Goal: Task Accomplishment & Management: Complete application form

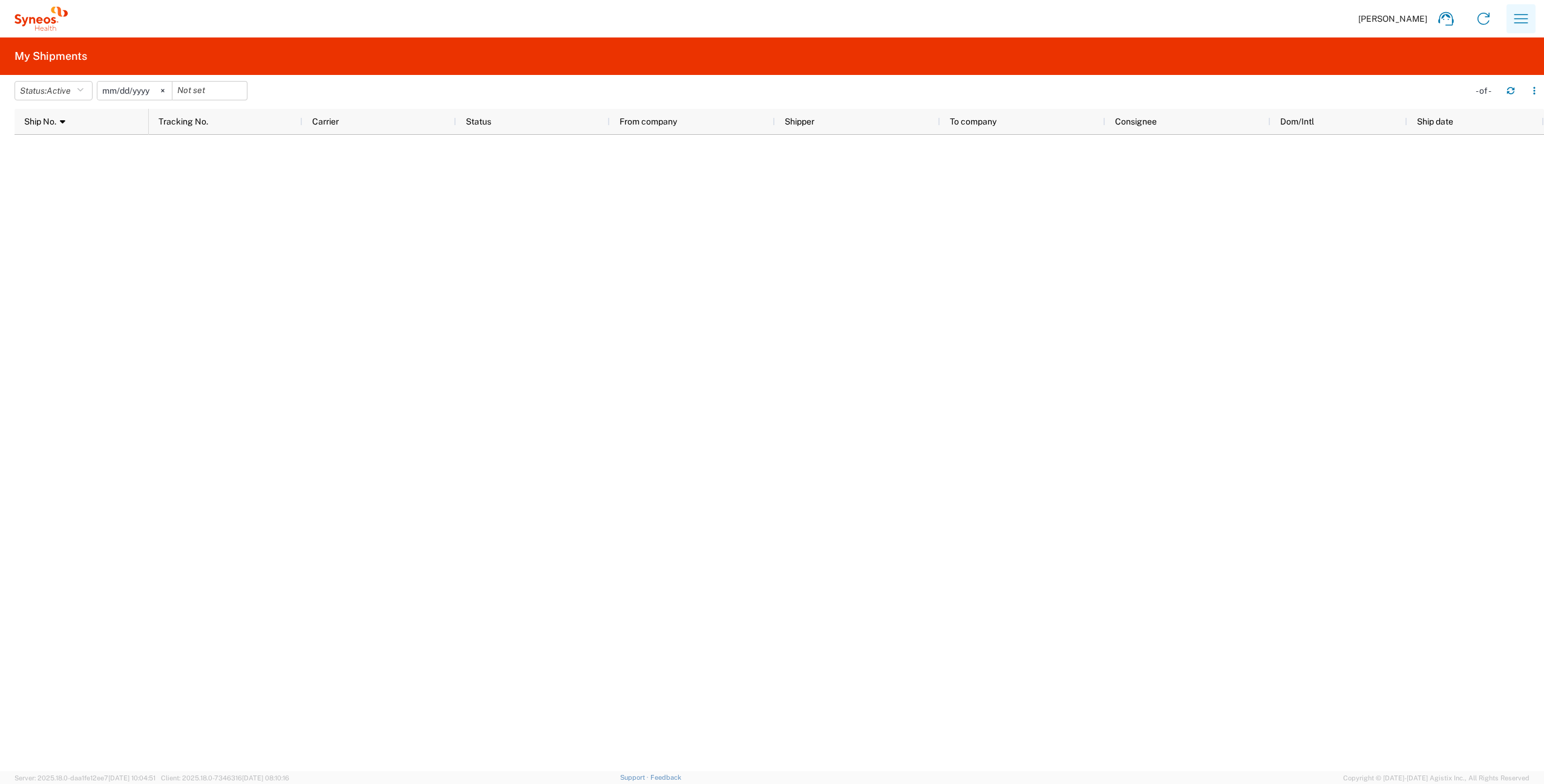
click at [1518, 17] on icon "button" at bounding box center [1521, 18] width 20 height 20
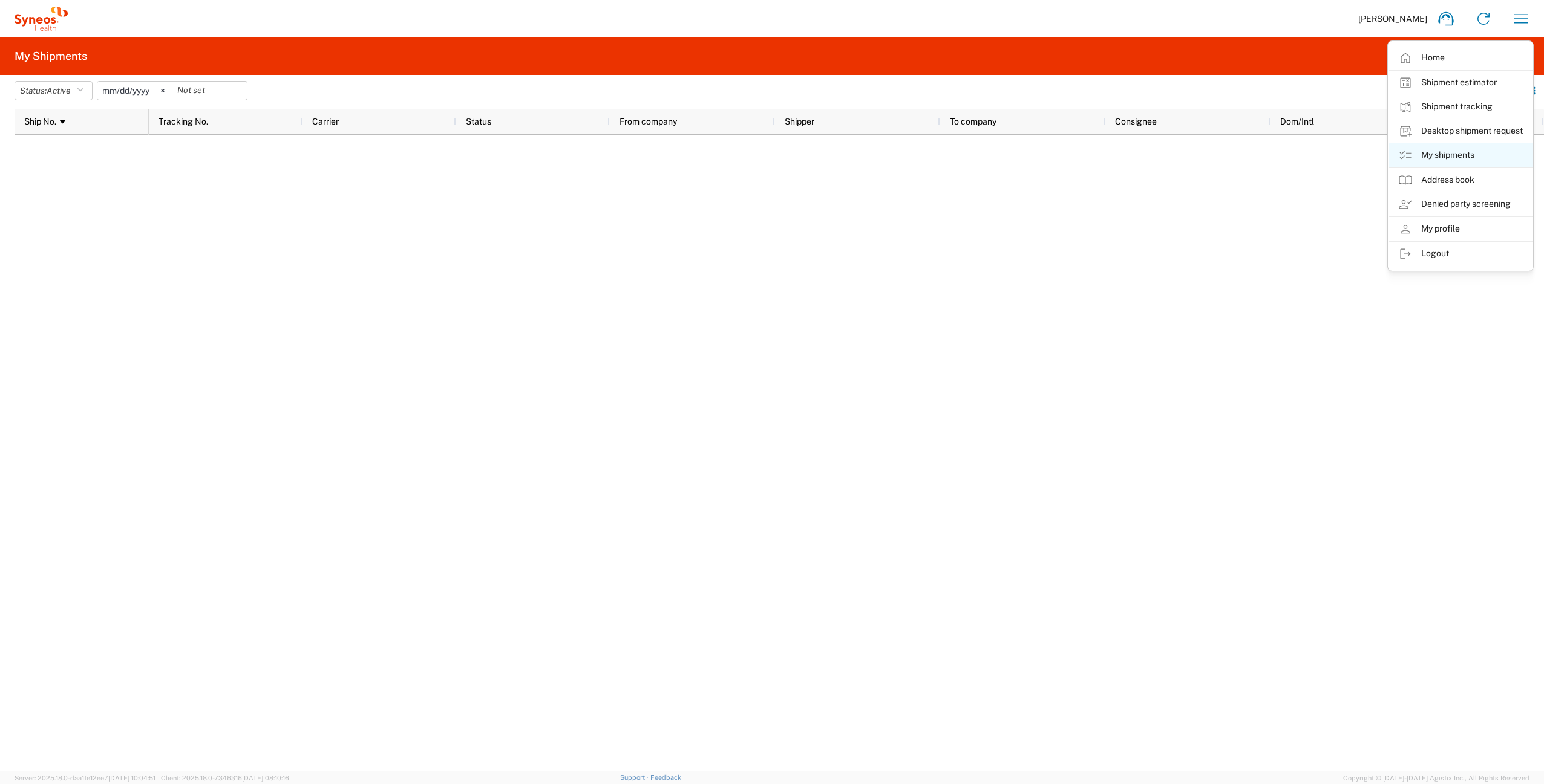
click at [1445, 156] on link "My shipments" at bounding box center [1460, 155] width 144 height 24
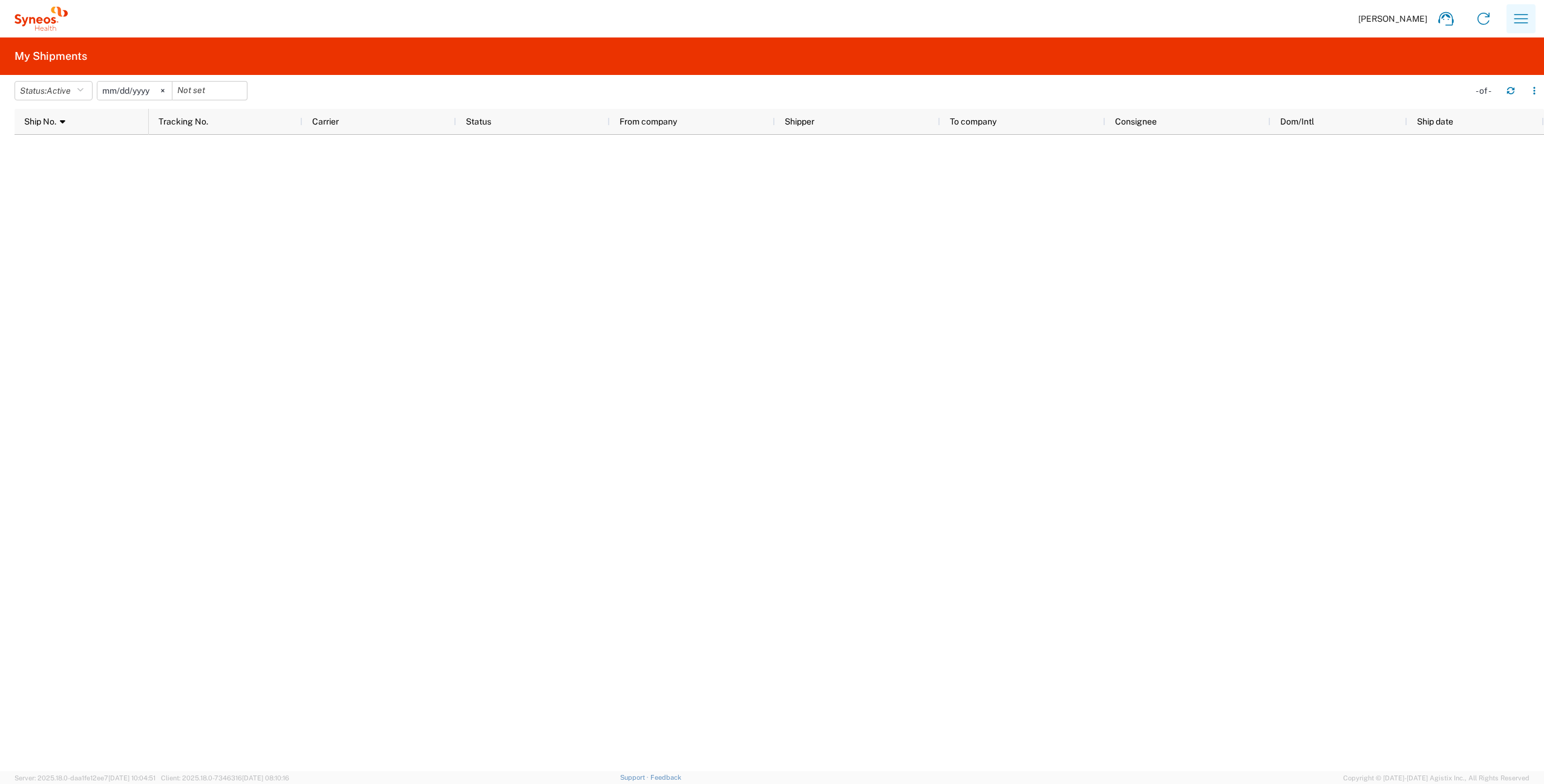
click at [1522, 15] on icon "button" at bounding box center [1521, 18] width 14 height 9
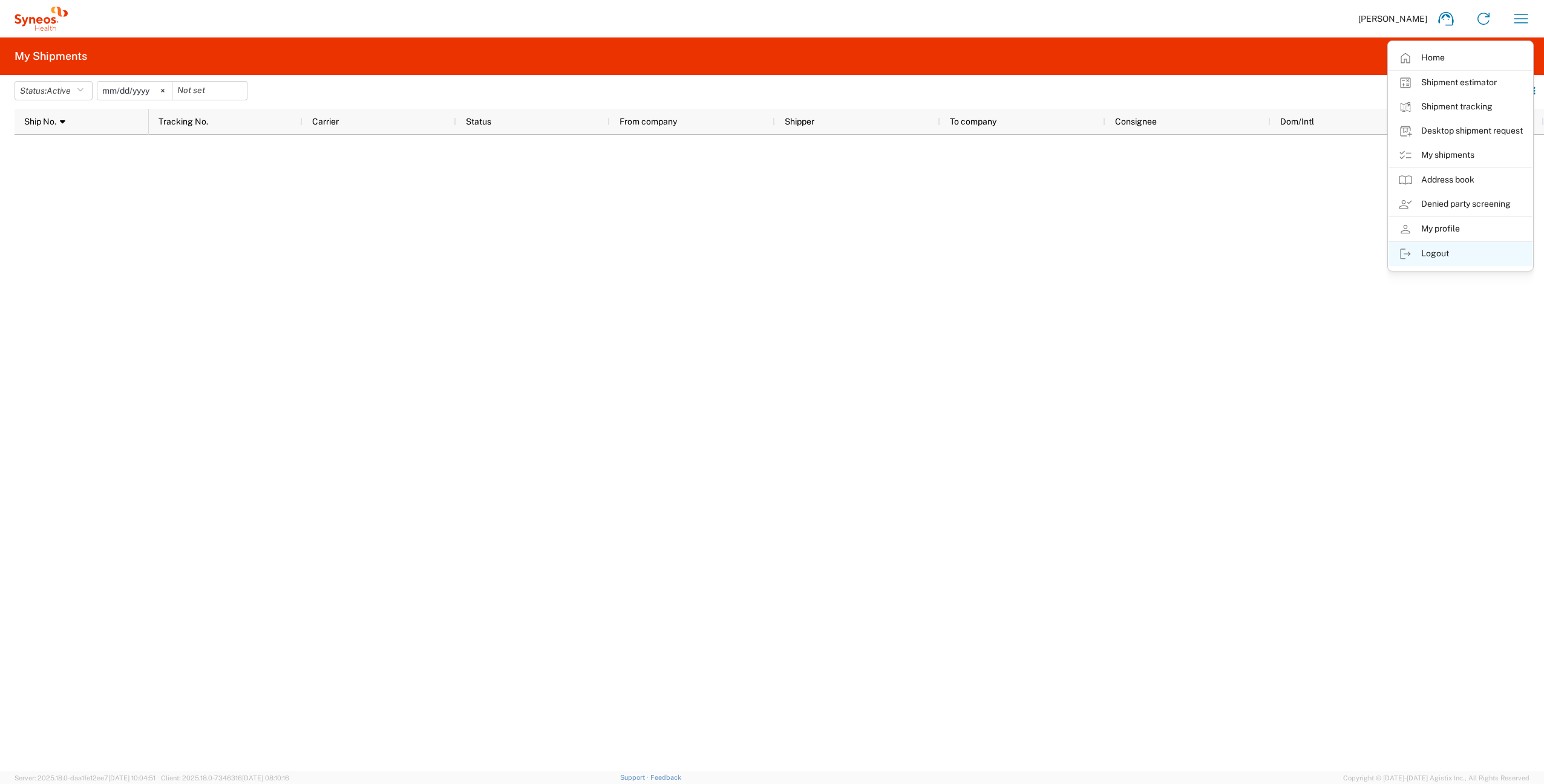
click at [1462, 250] on link "Logout" at bounding box center [1460, 253] width 144 height 24
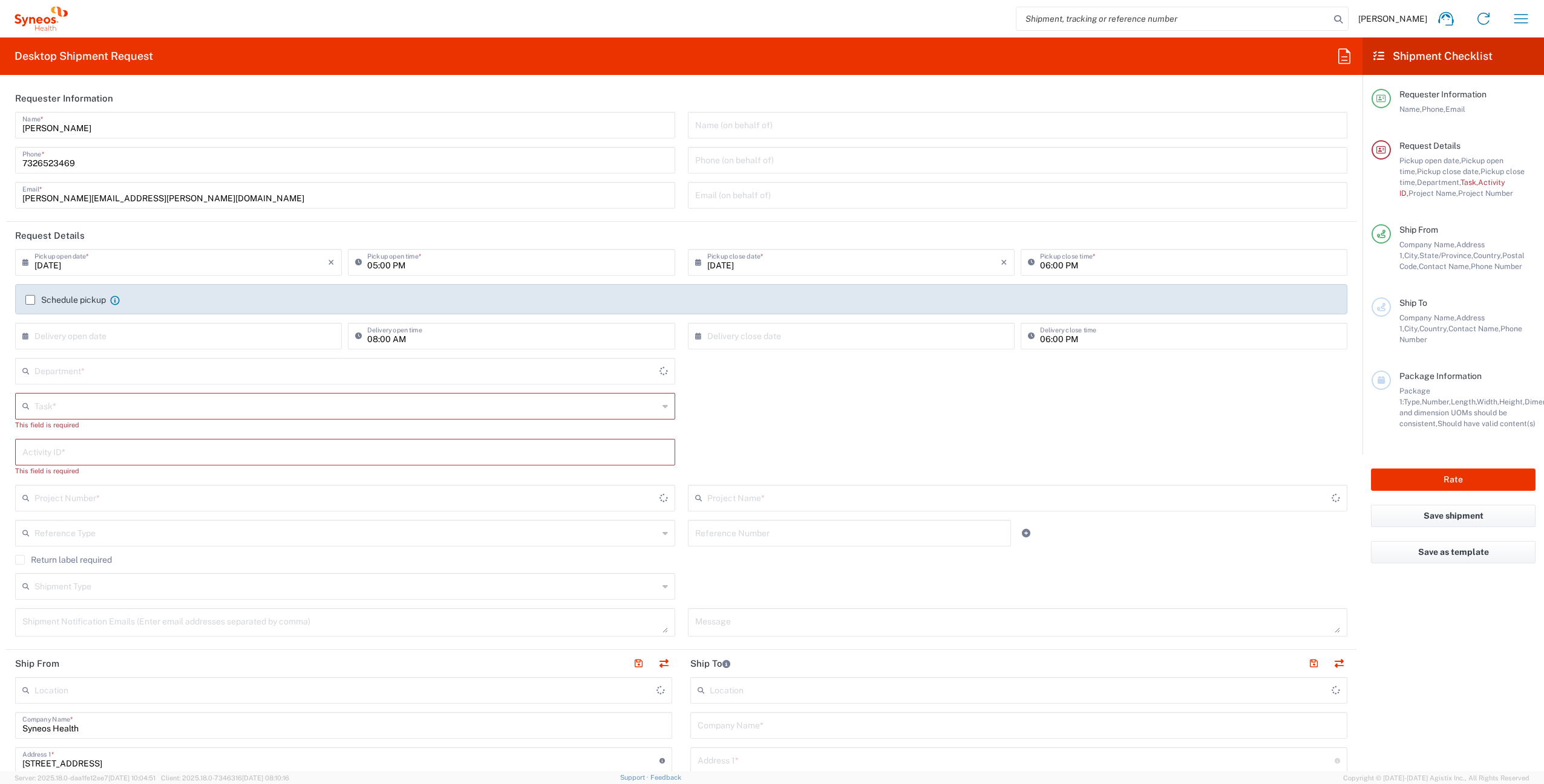
type input "New Jersey"
type input "United States"
type input "4510"
type input "Syneos Health Commercial Servi- [GEOGRAPHIC_DATA] [GEOGRAPHIC_DATA]"
click at [1529, 23] on icon "button" at bounding box center [1521, 18] width 20 height 20
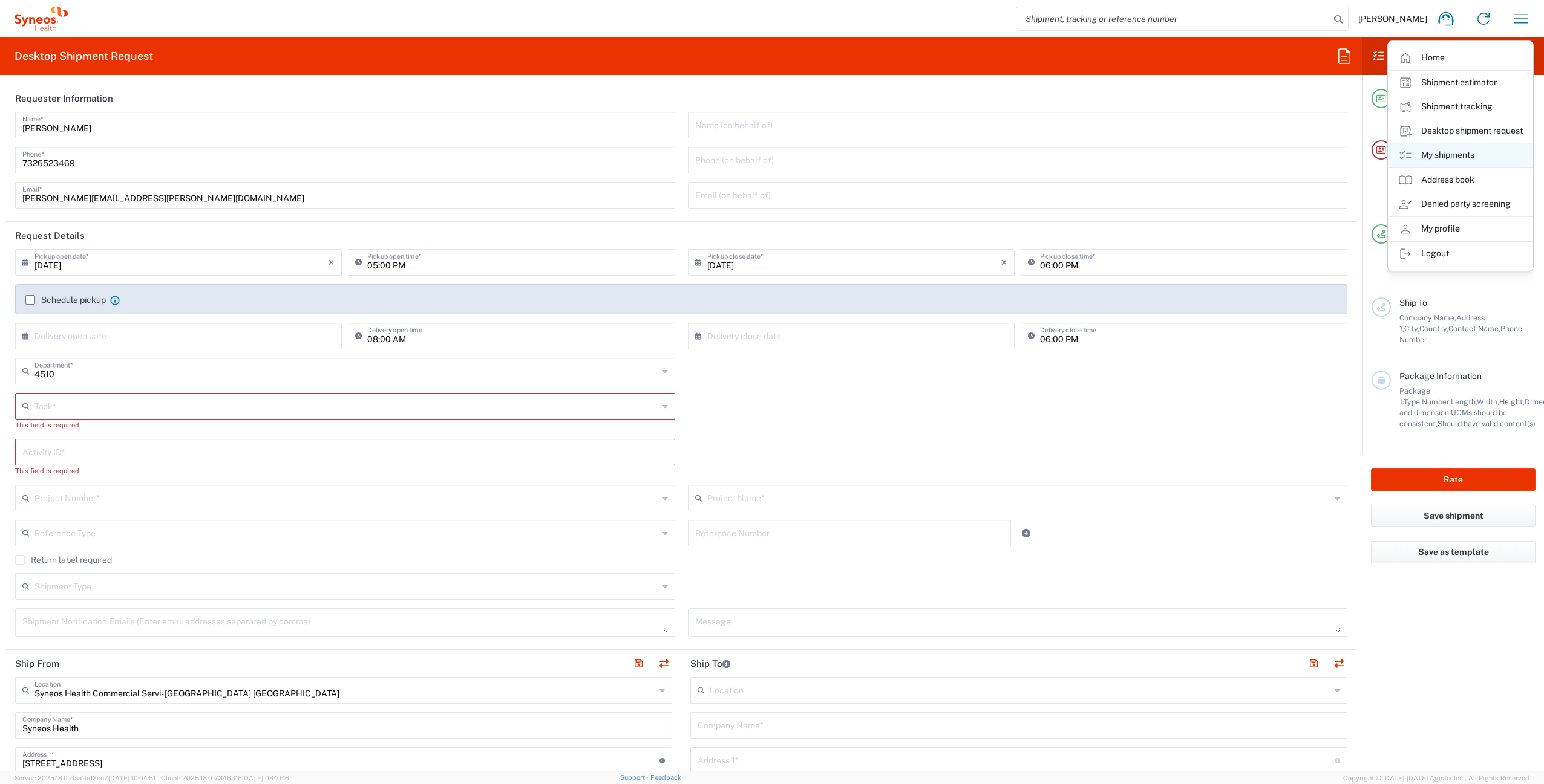
click at [1460, 152] on link "My shipments" at bounding box center [1460, 155] width 144 height 24
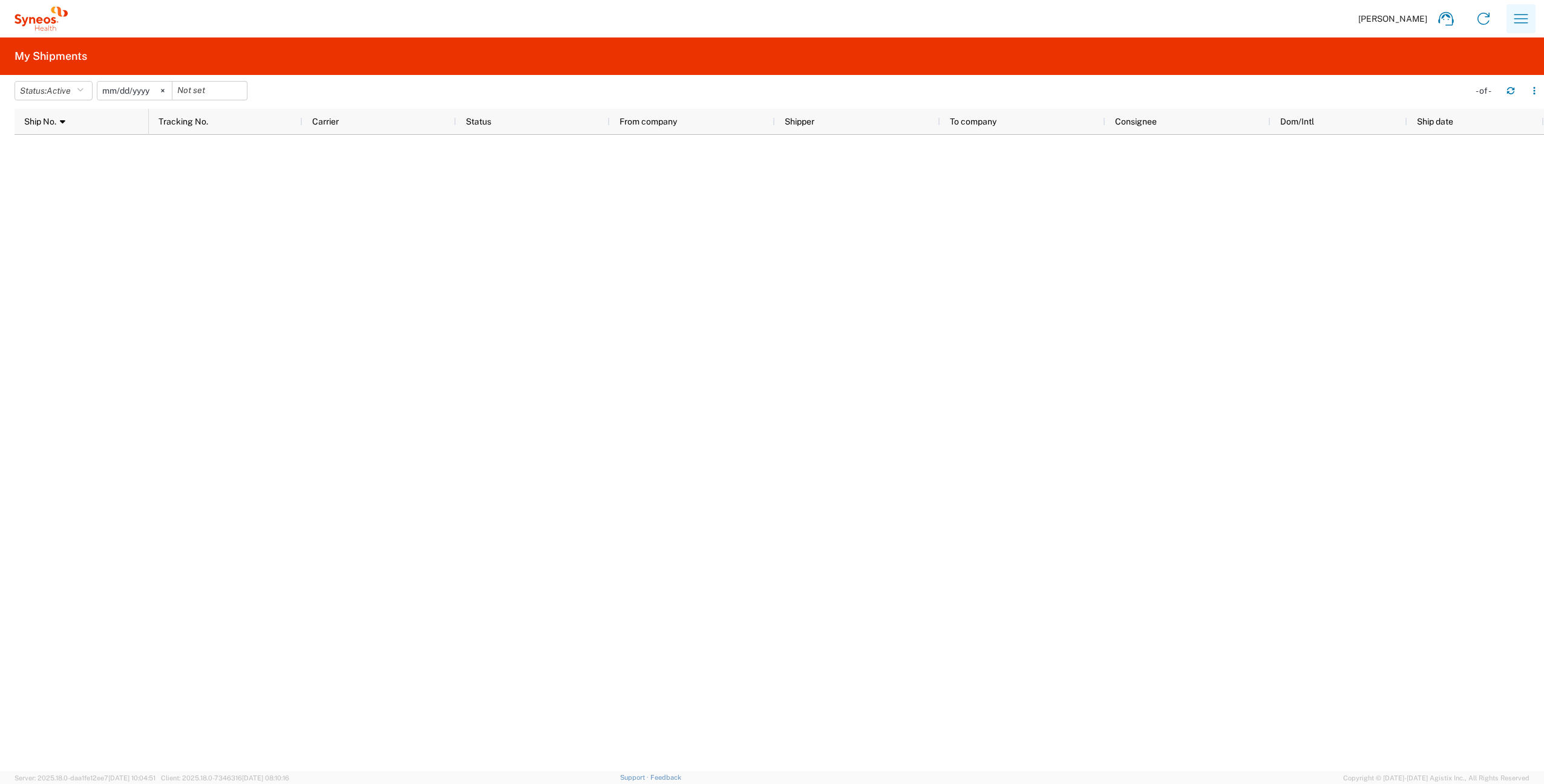
click at [1519, 15] on icon "button" at bounding box center [1521, 18] width 14 height 9
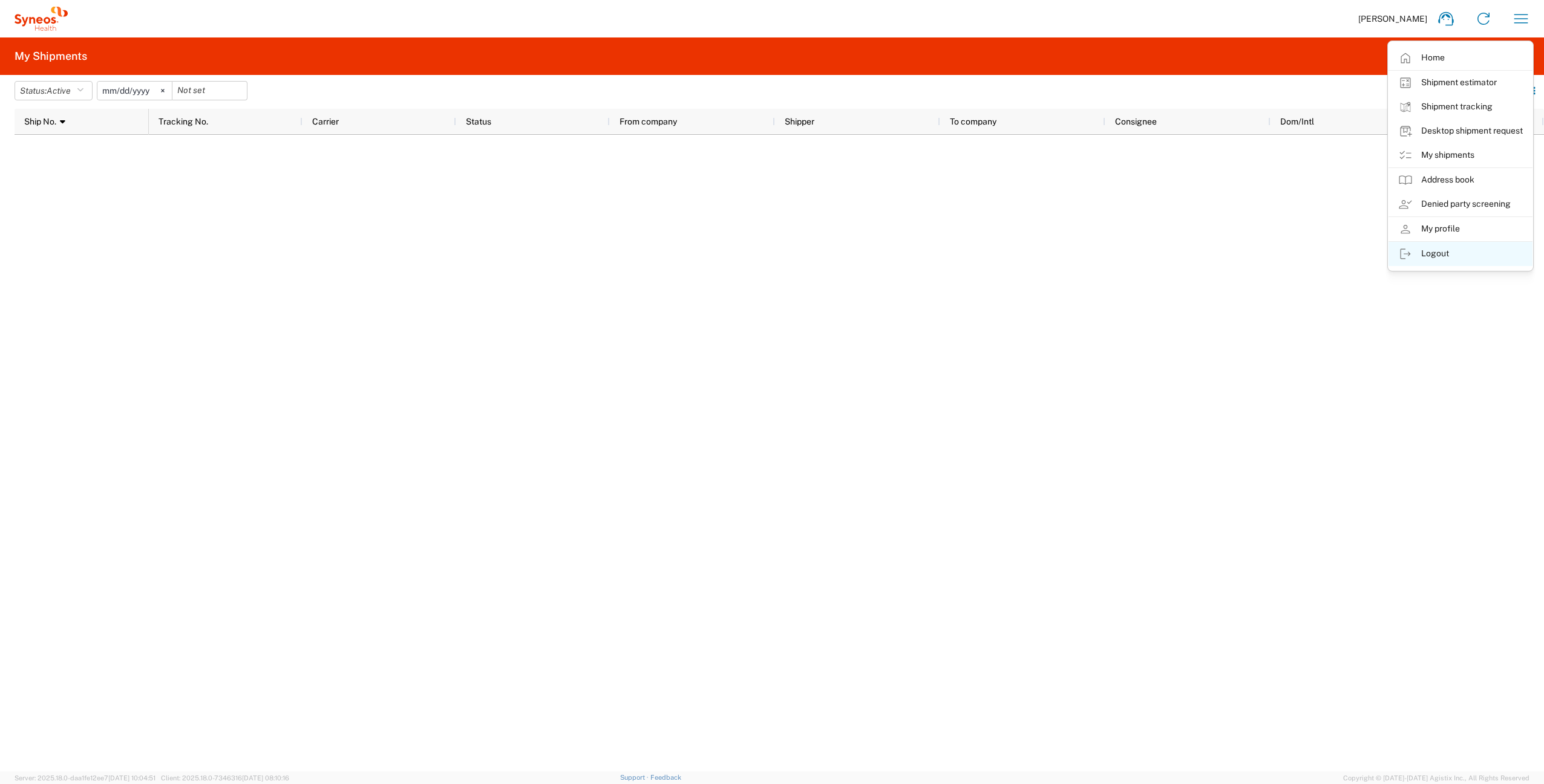
click at [1461, 252] on link "Logout" at bounding box center [1460, 253] width 144 height 24
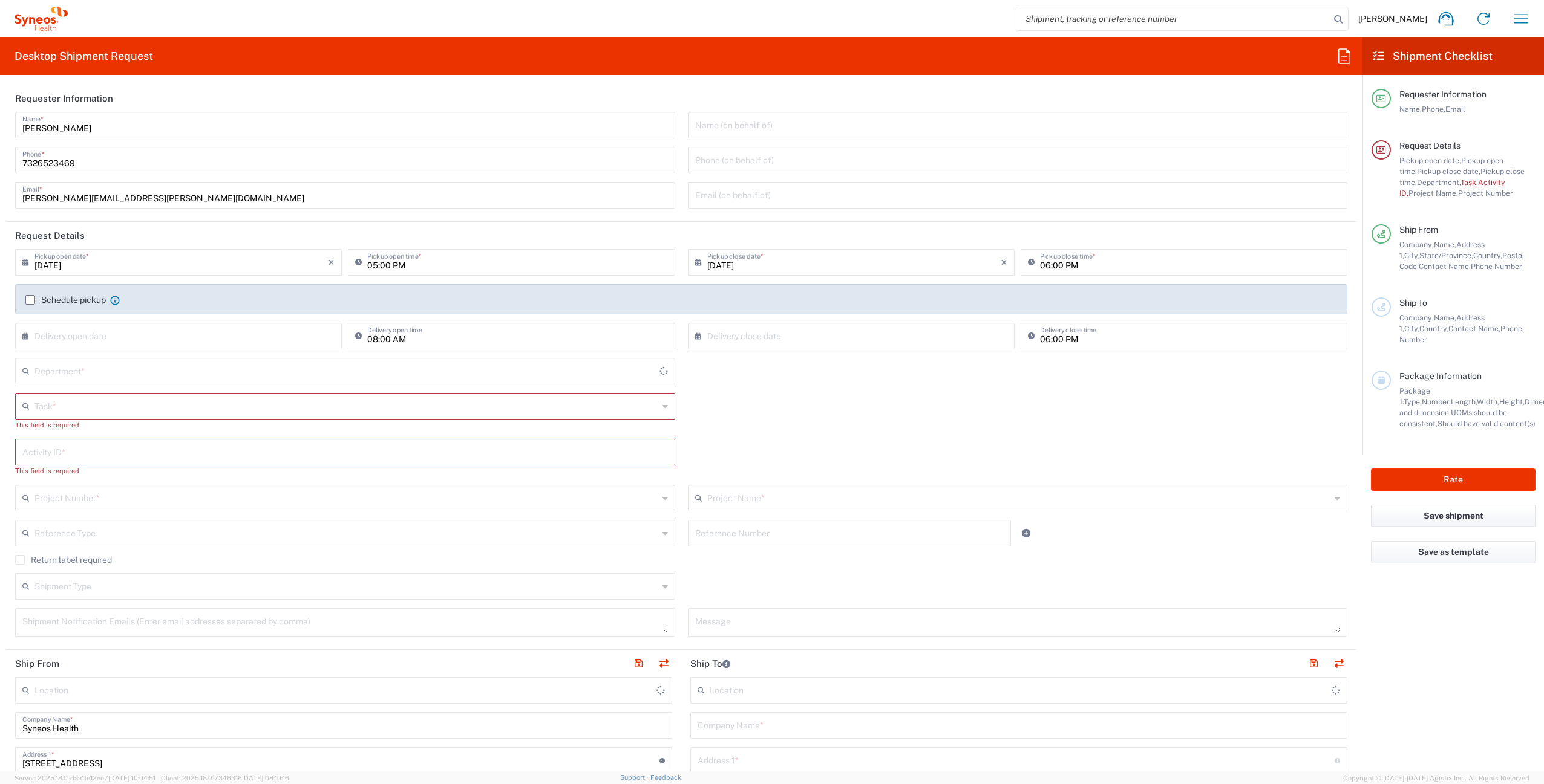
type input "United States"
type input "4510"
type input "New Jersey"
click at [1513, 22] on icon "button" at bounding box center [1521, 18] width 20 height 20
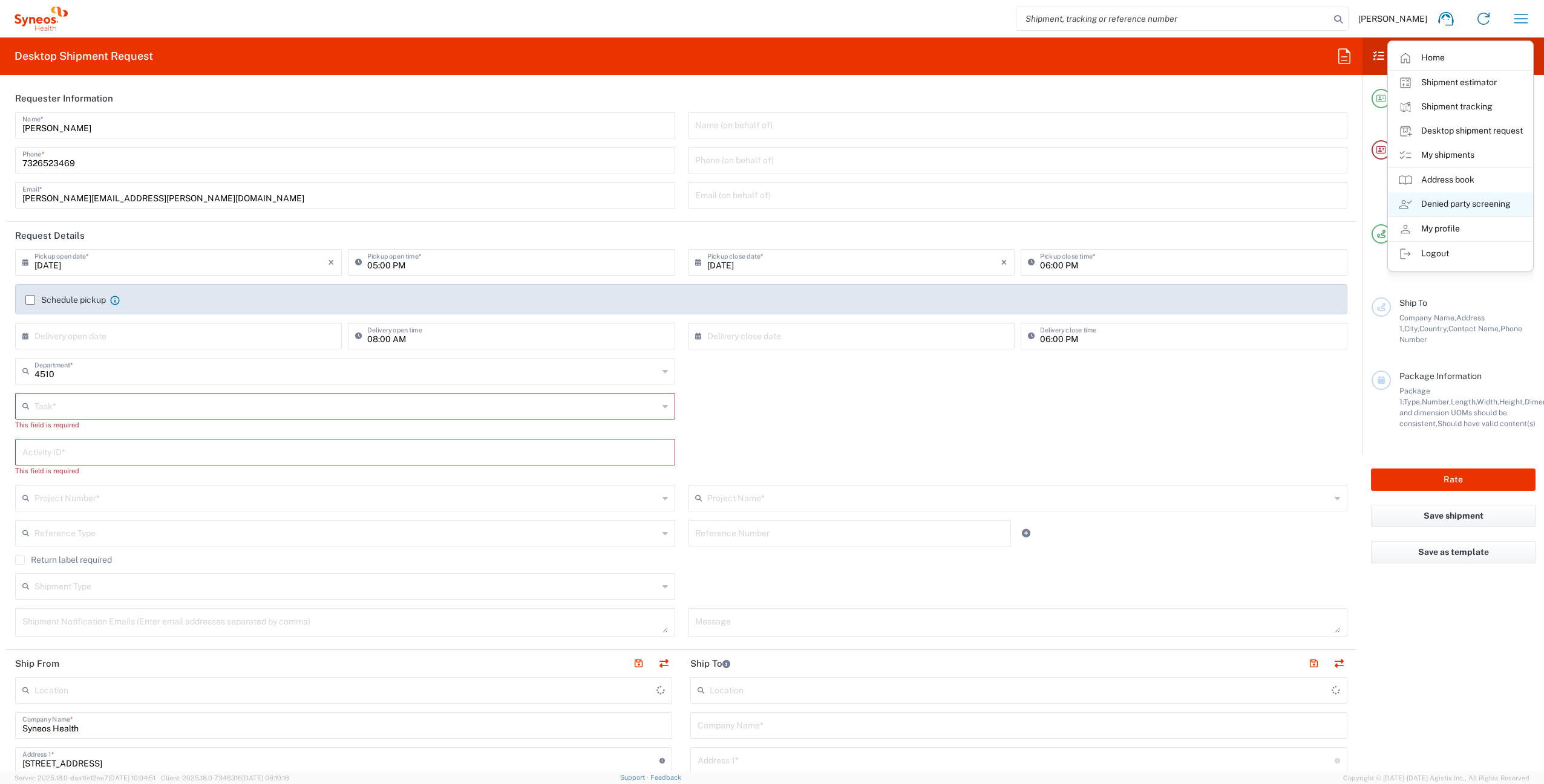
type input "Syneos Health Commercial Servi- [GEOGRAPHIC_DATA] [GEOGRAPHIC_DATA]"
click at [1471, 152] on link "My shipments" at bounding box center [1460, 155] width 144 height 24
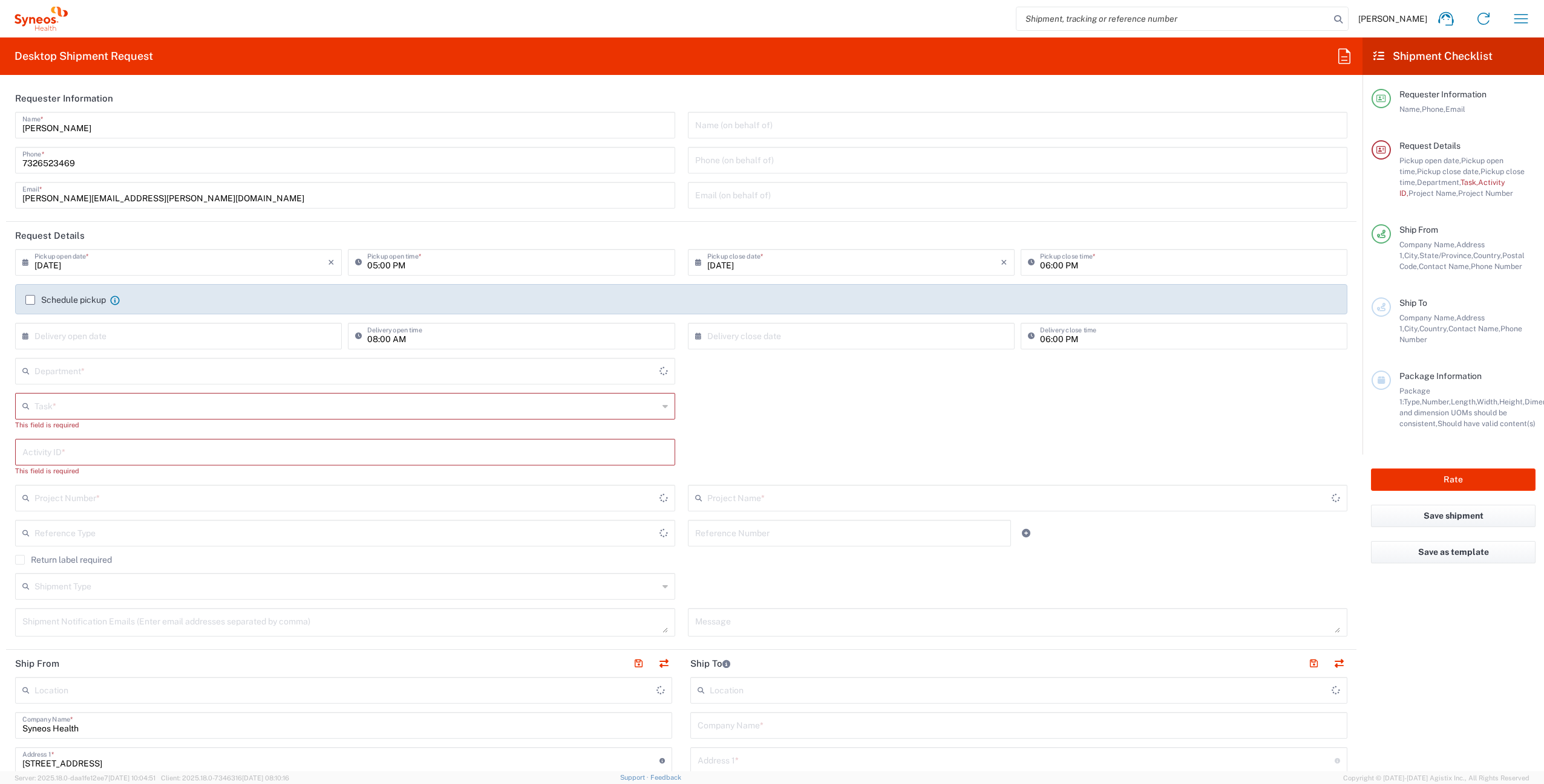
type input "[US_STATE]"
type input "[GEOGRAPHIC_DATA]"
type input "4510"
click at [1509, 17] on button "button" at bounding box center [1521, 19] width 29 height 29
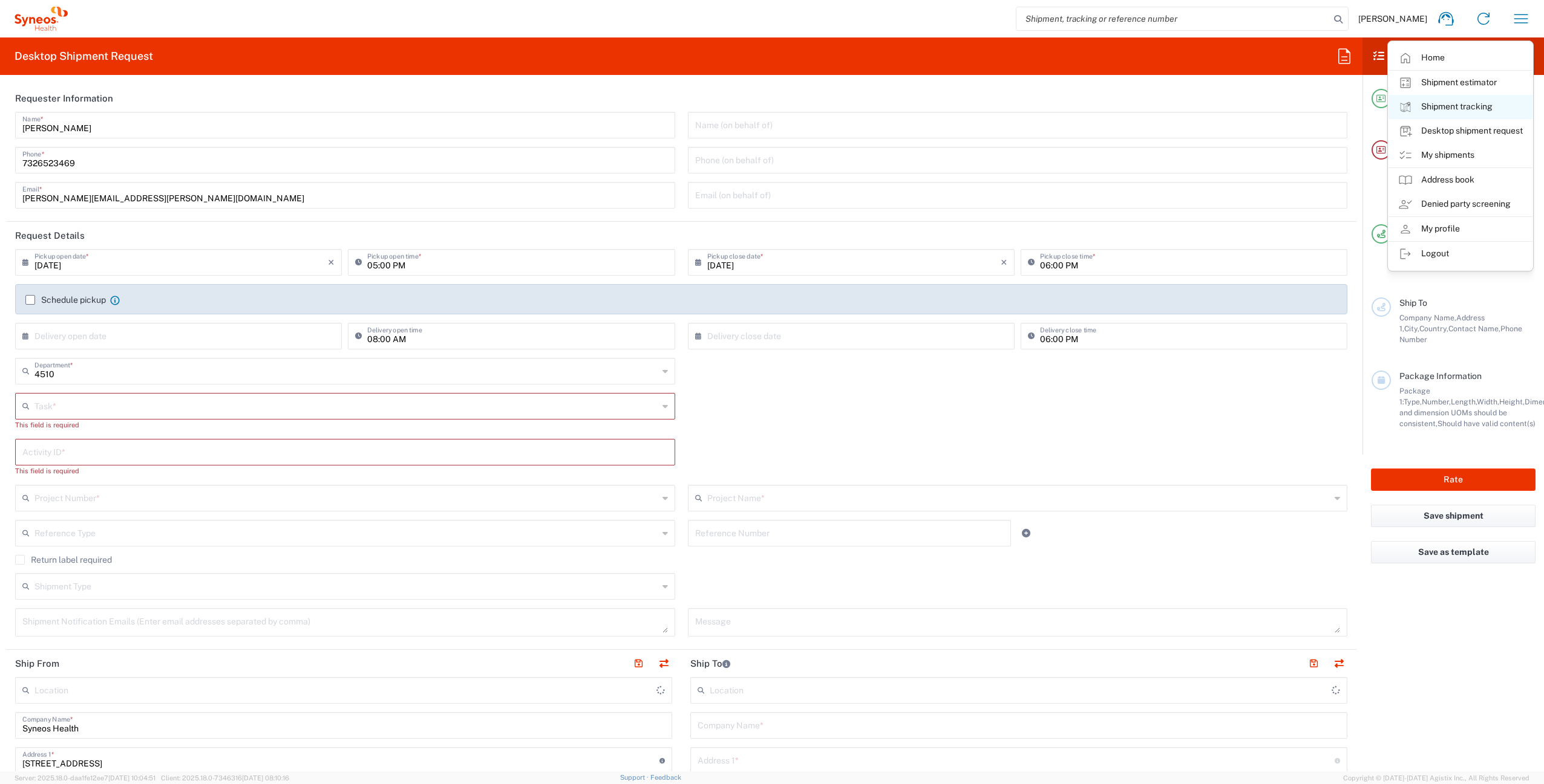
type input "Syneos Health Commercial Servi- NJ US"
click at [1467, 155] on link "My shipments" at bounding box center [1460, 155] width 144 height 24
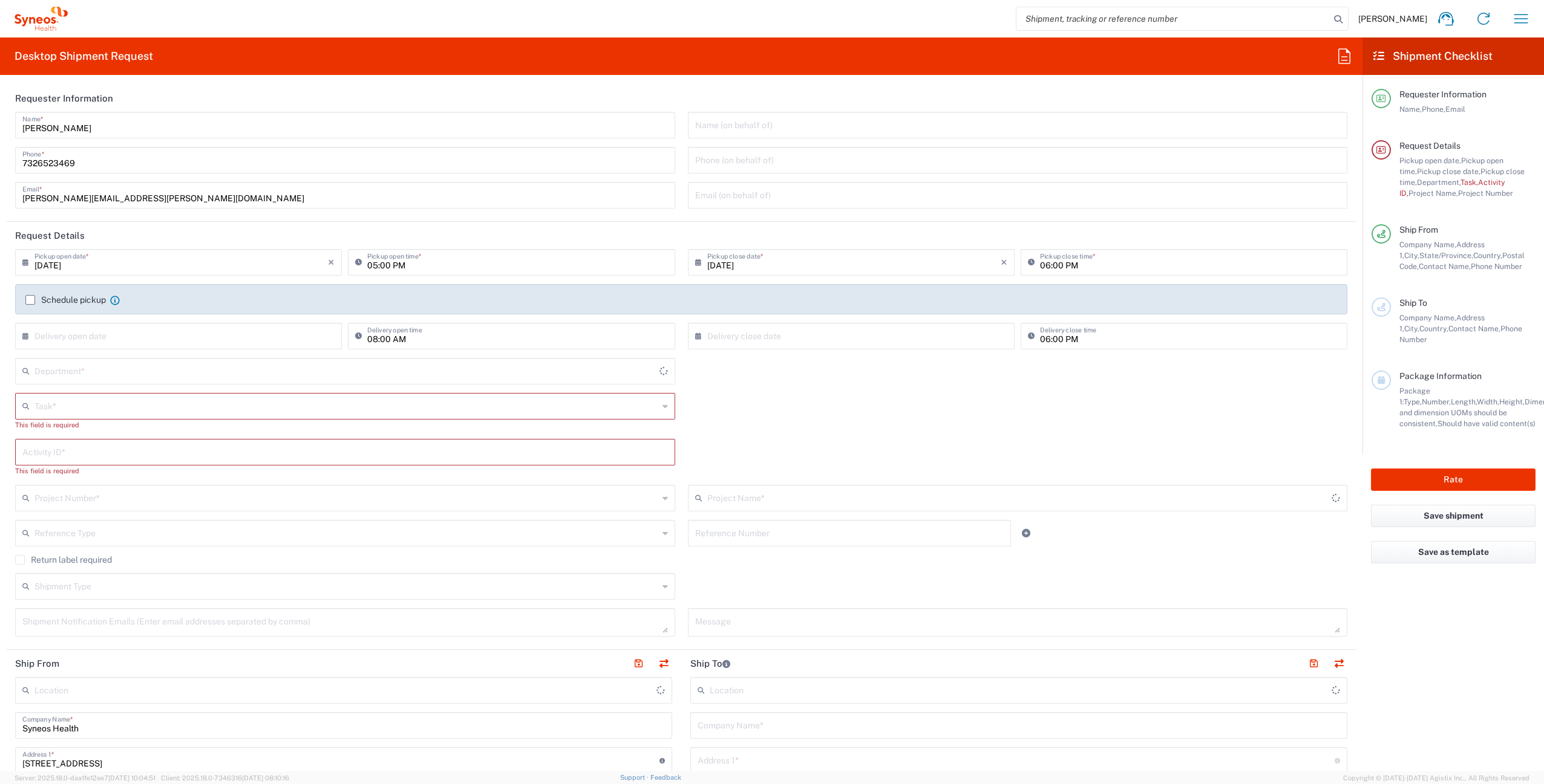
type input "[US_STATE]"
type input "4510"
type input "[GEOGRAPHIC_DATA]"
type input "Syneos Health Commercial Servi- [GEOGRAPHIC_DATA] [GEOGRAPHIC_DATA]"
click at [1521, 20] on icon "button" at bounding box center [1521, 18] width 20 height 20
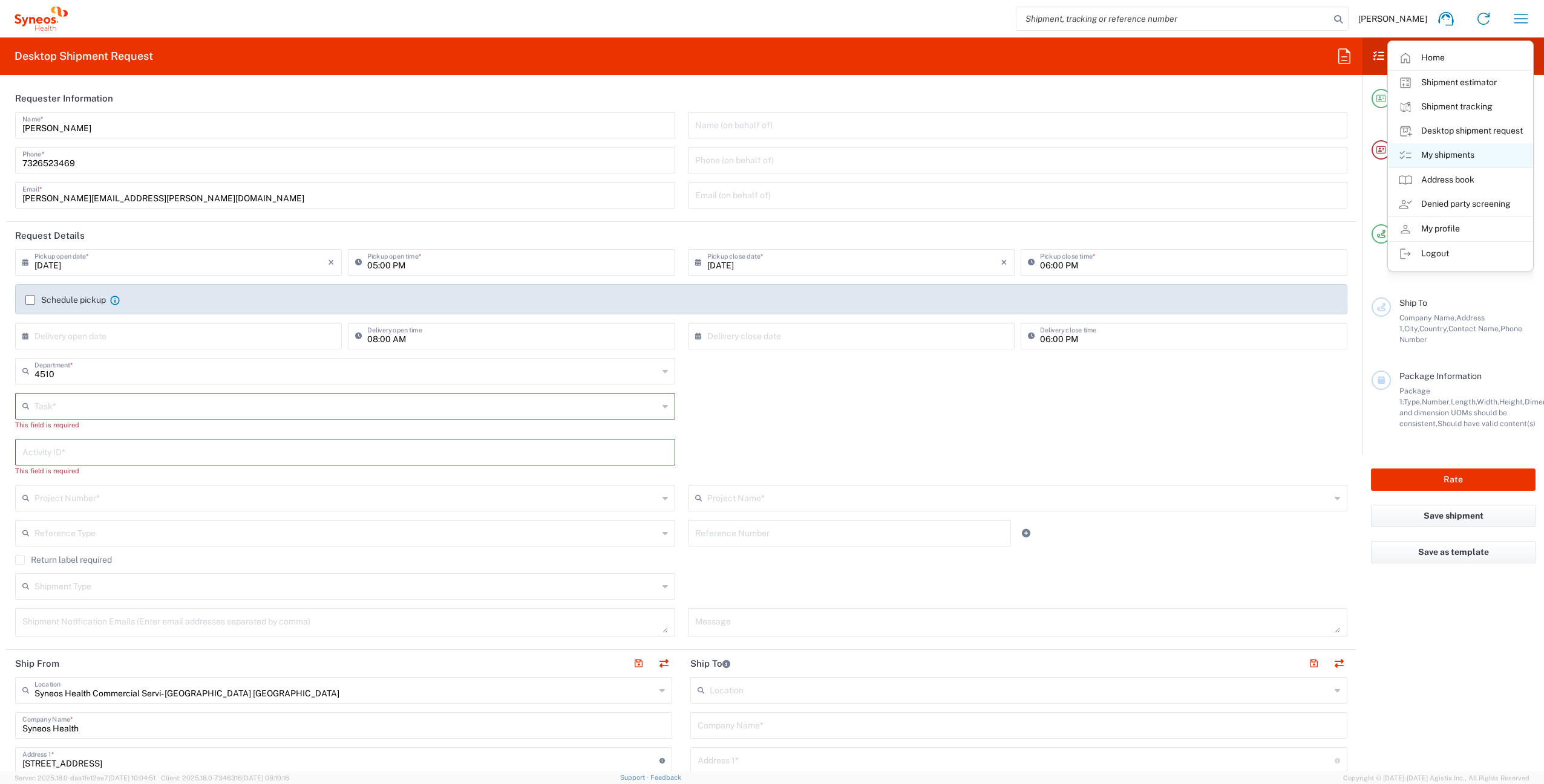
click at [1476, 155] on link "My shipments" at bounding box center [1460, 155] width 144 height 24
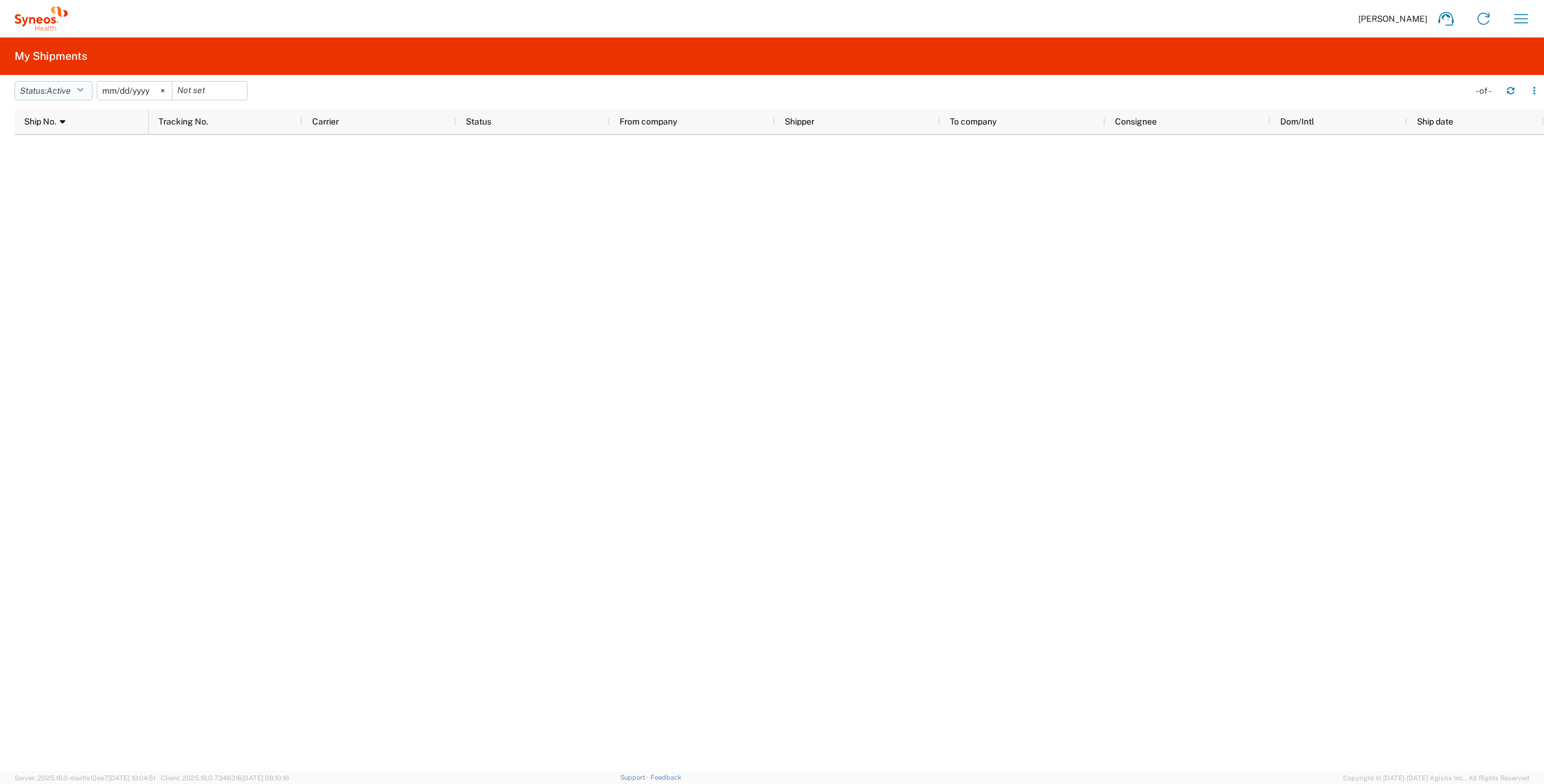
click at [83, 92] on icon "button" at bounding box center [80, 91] width 7 height 9
drag, startPoint x: 73, startPoint y: 147, endPoint x: 74, endPoint y: 154, distance: 7.1
click at [74, 154] on span "All" at bounding box center [86, 155] width 141 height 19
